Goal: Task Accomplishment & Management: Manage account settings

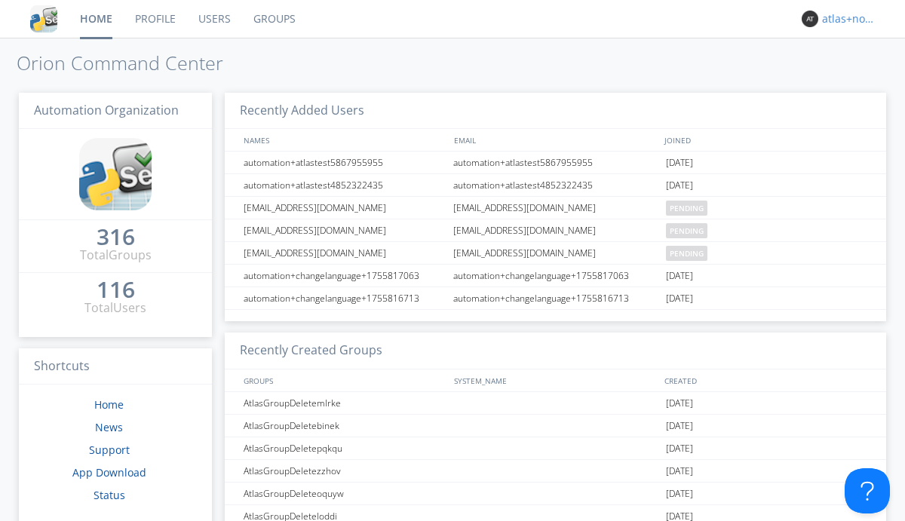
click at [846, 19] on div "atlas+nodispatch" at bounding box center [850, 18] width 57 height 15
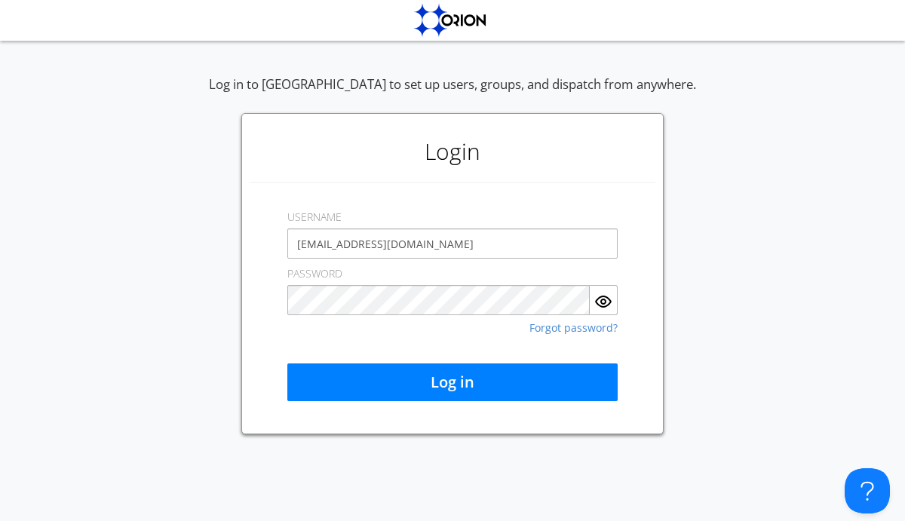
type input "[EMAIL_ADDRESS][DOMAIN_NAME]"
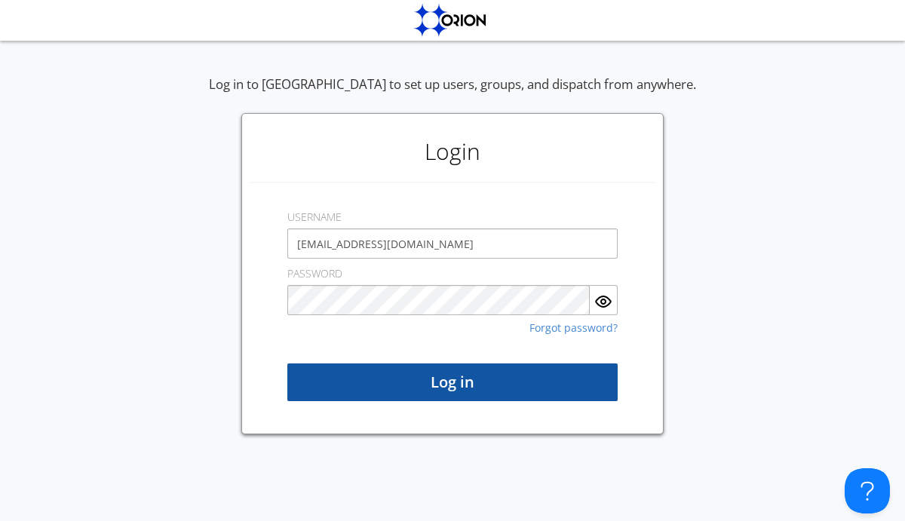
click at [453, 382] on button "Log in" at bounding box center [452, 383] width 330 height 38
